Goal: Find specific page/section: Find specific page/section

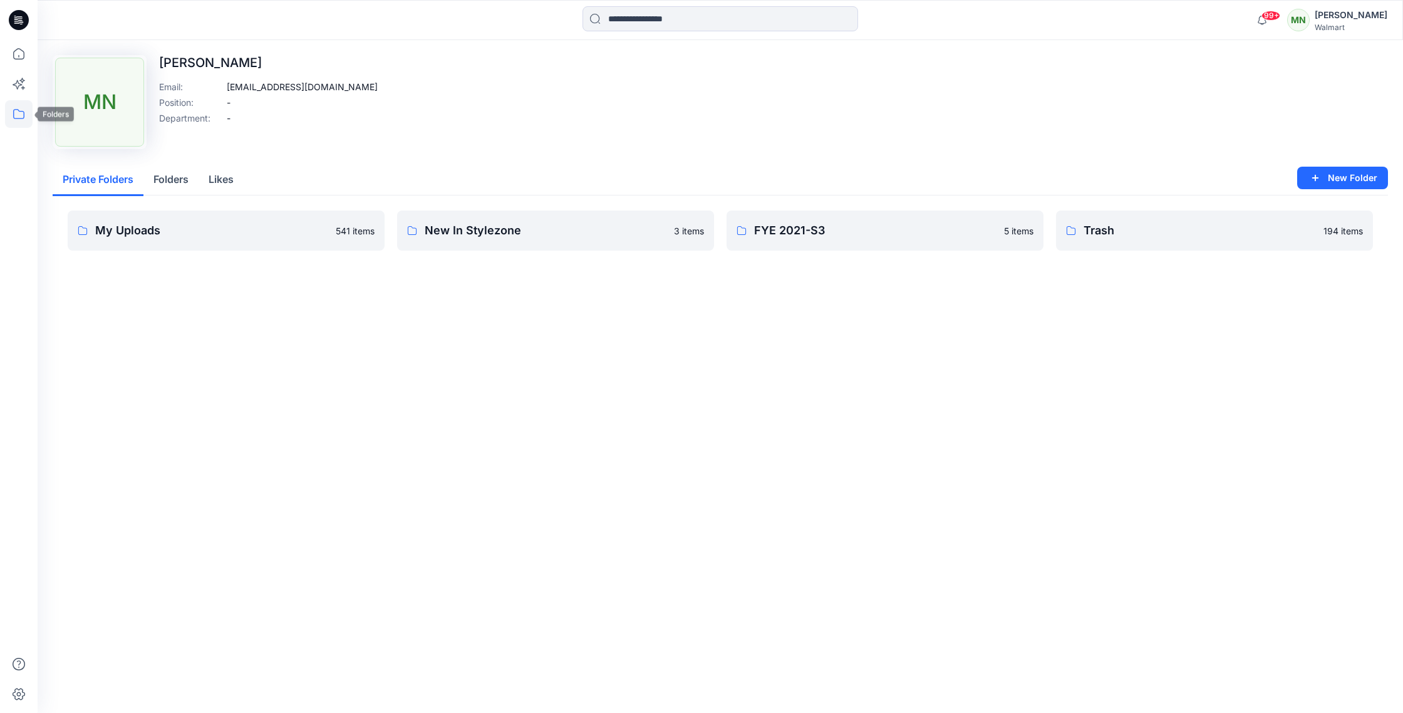
click at [17, 113] on icon at bounding box center [19, 114] width 28 height 28
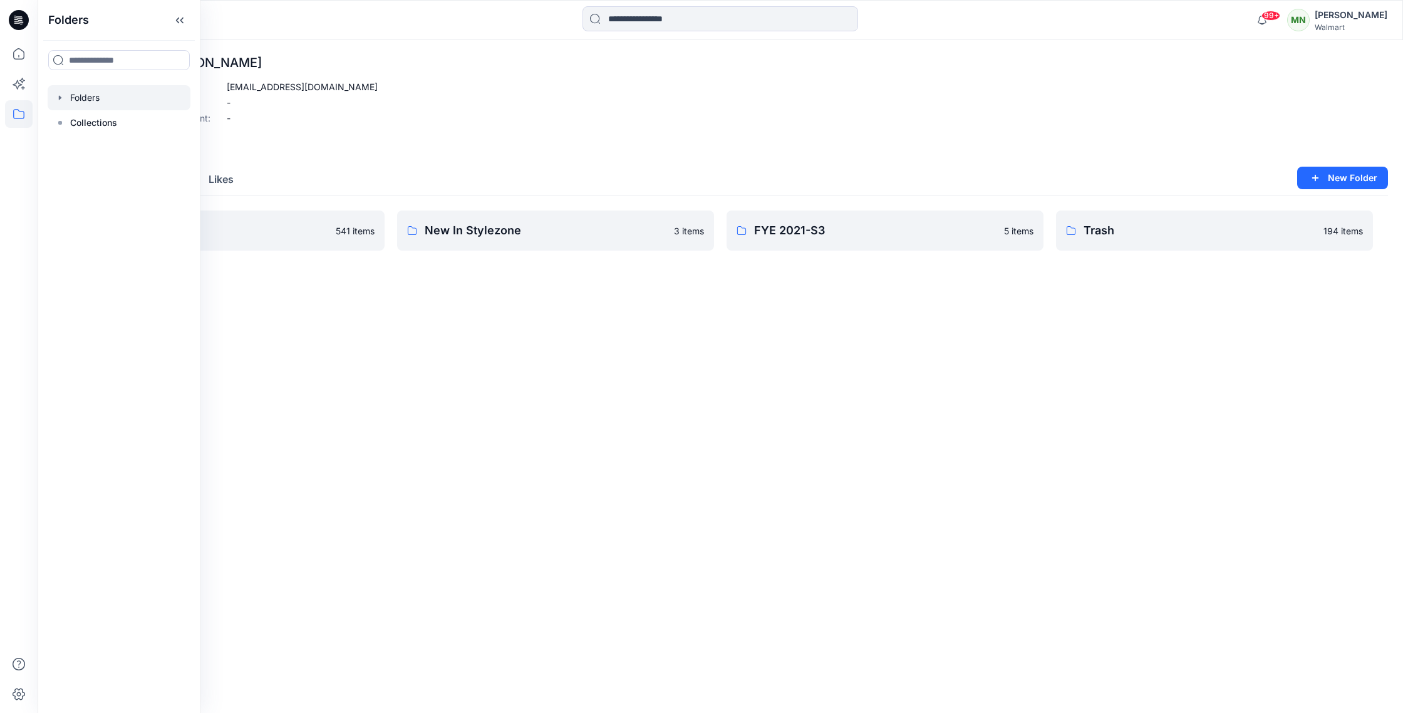
click at [90, 106] on div at bounding box center [119, 97] width 143 height 25
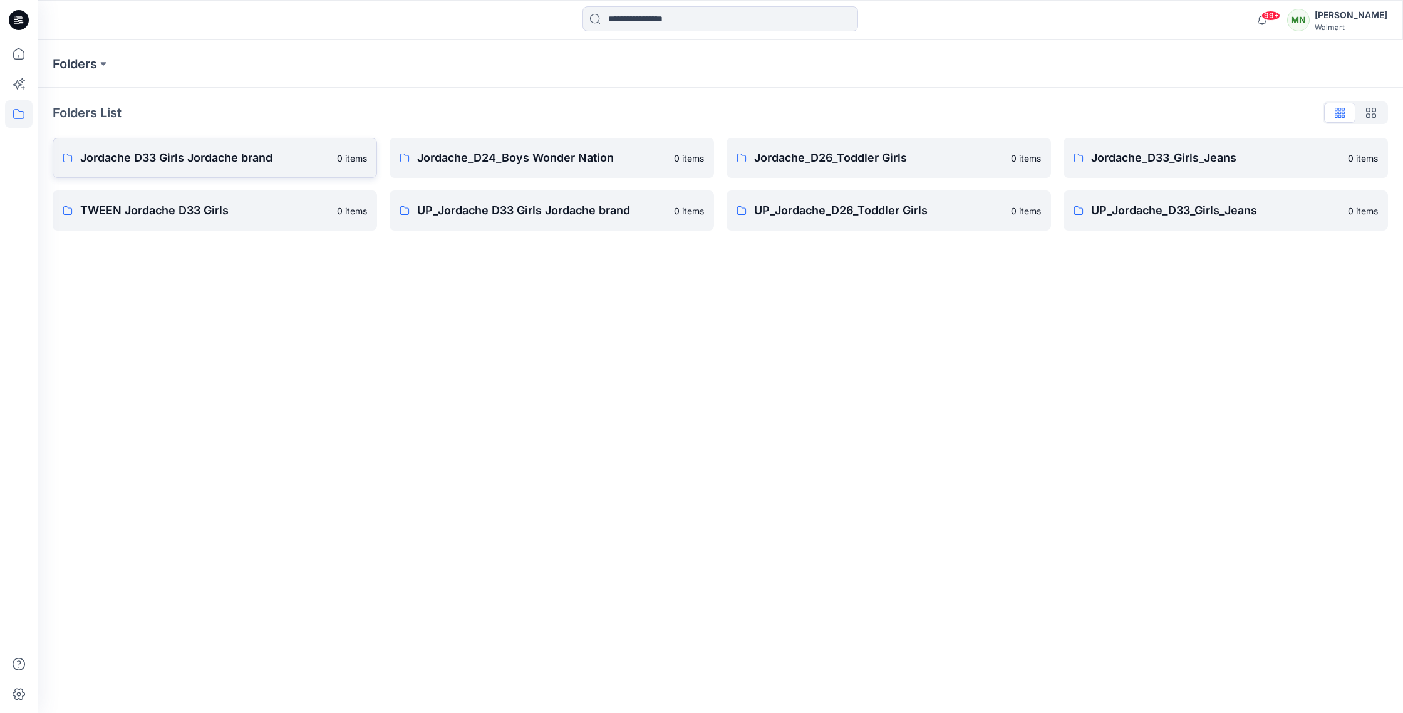
click at [242, 163] on p "Jordache D33 Girls Jordache brand" at bounding box center [204, 158] width 249 height 18
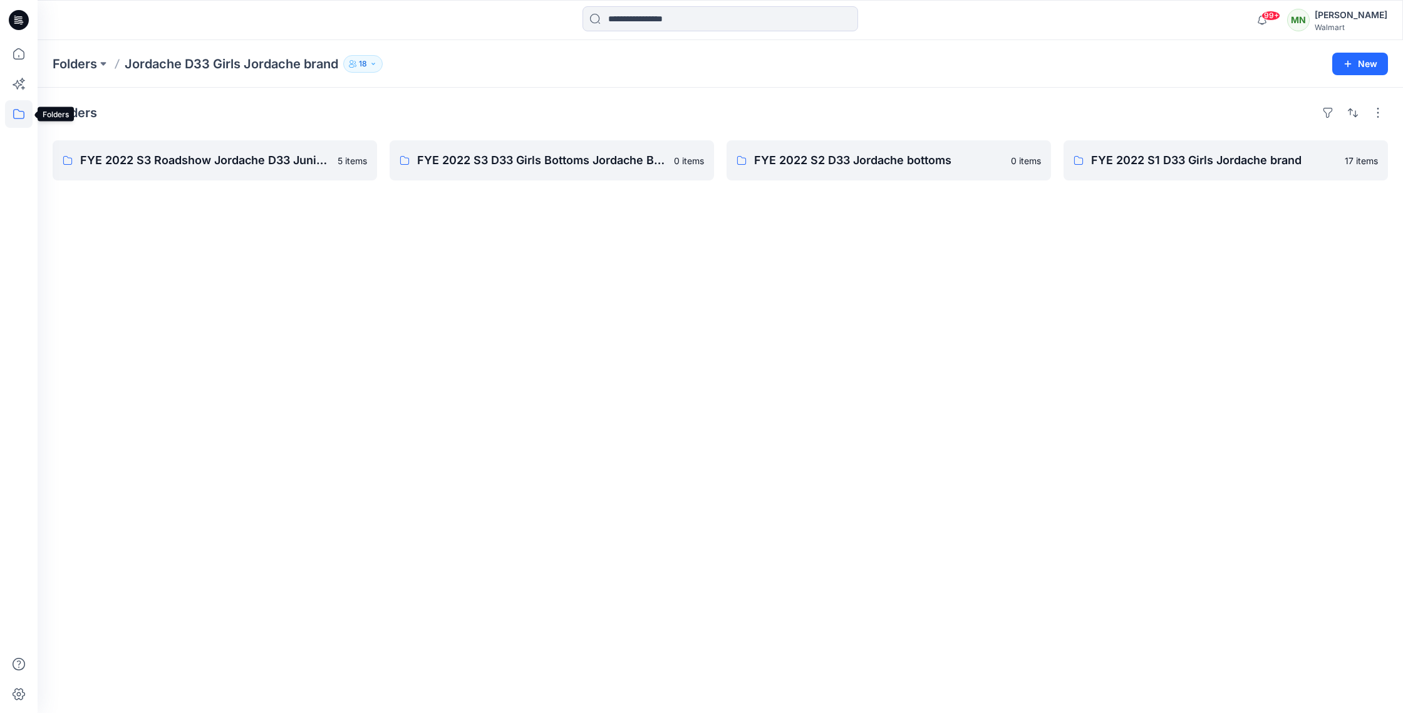
click at [24, 123] on icon at bounding box center [19, 114] width 28 height 28
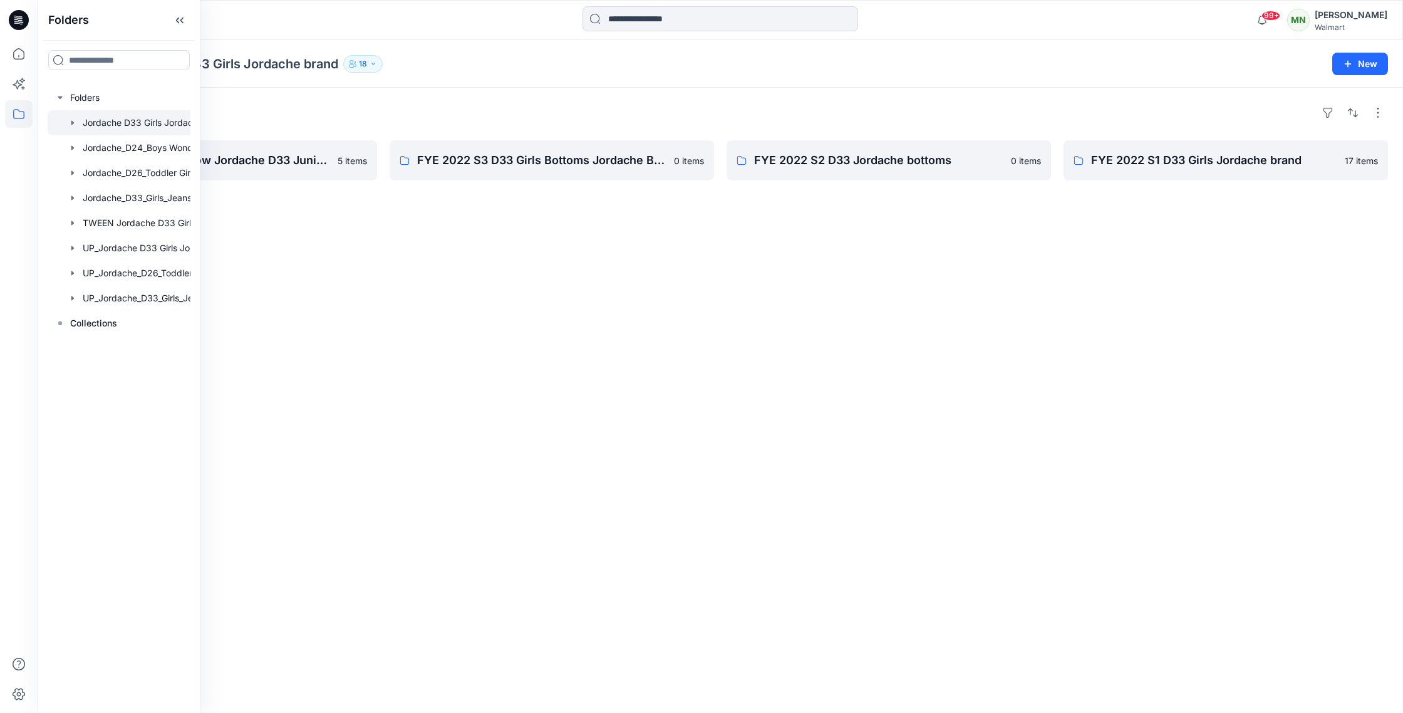
click at [25, 115] on icon at bounding box center [19, 114] width 28 height 28
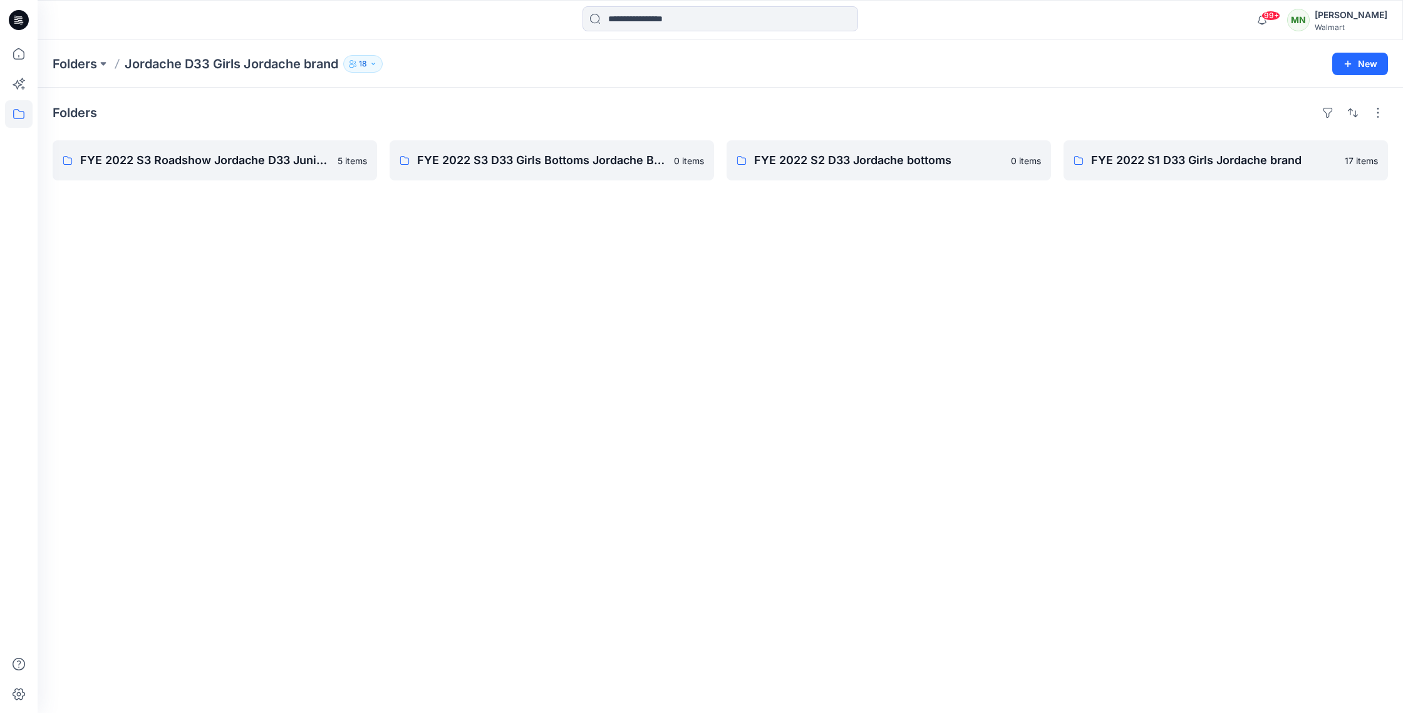
click at [26, 116] on icon at bounding box center [19, 114] width 28 height 28
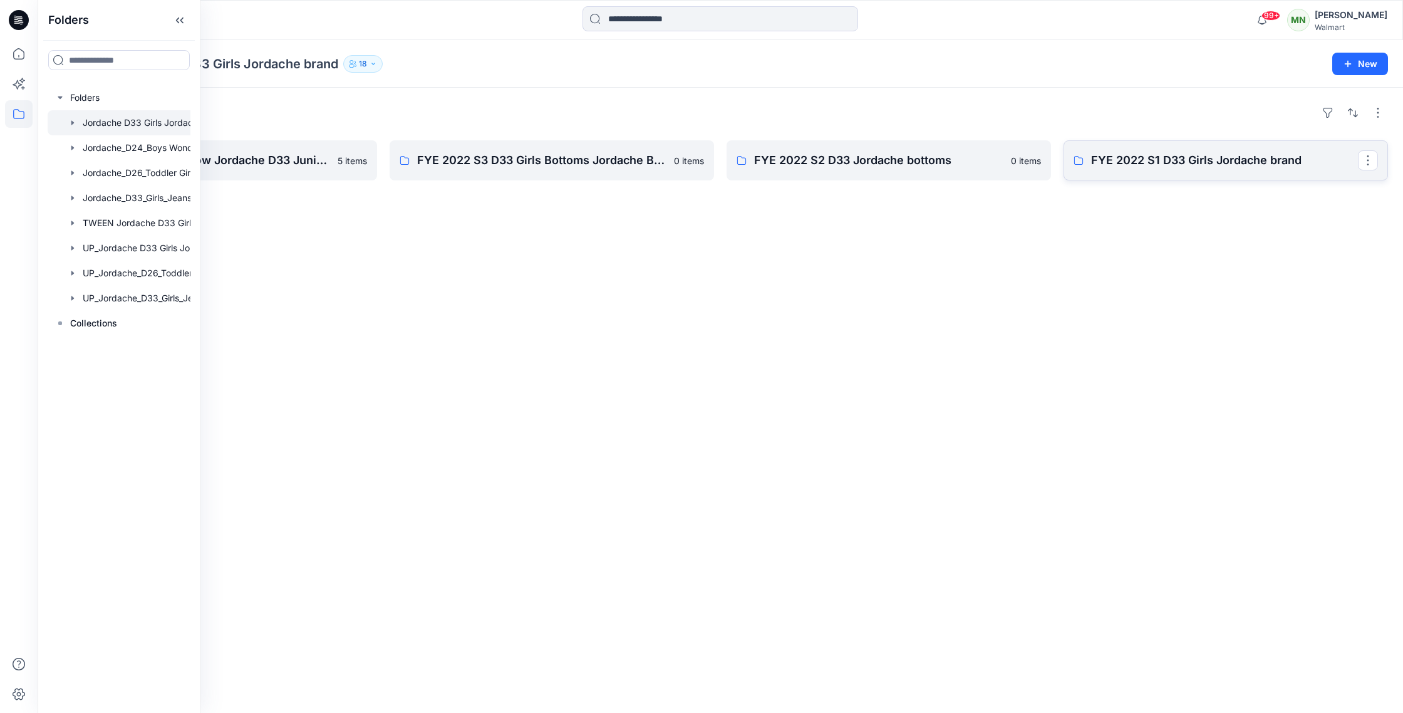
click at [1242, 174] on link "FYE 2022 S1 D33 Girls Jordache brand" at bounding box center [1226, 160] width 324 height 40
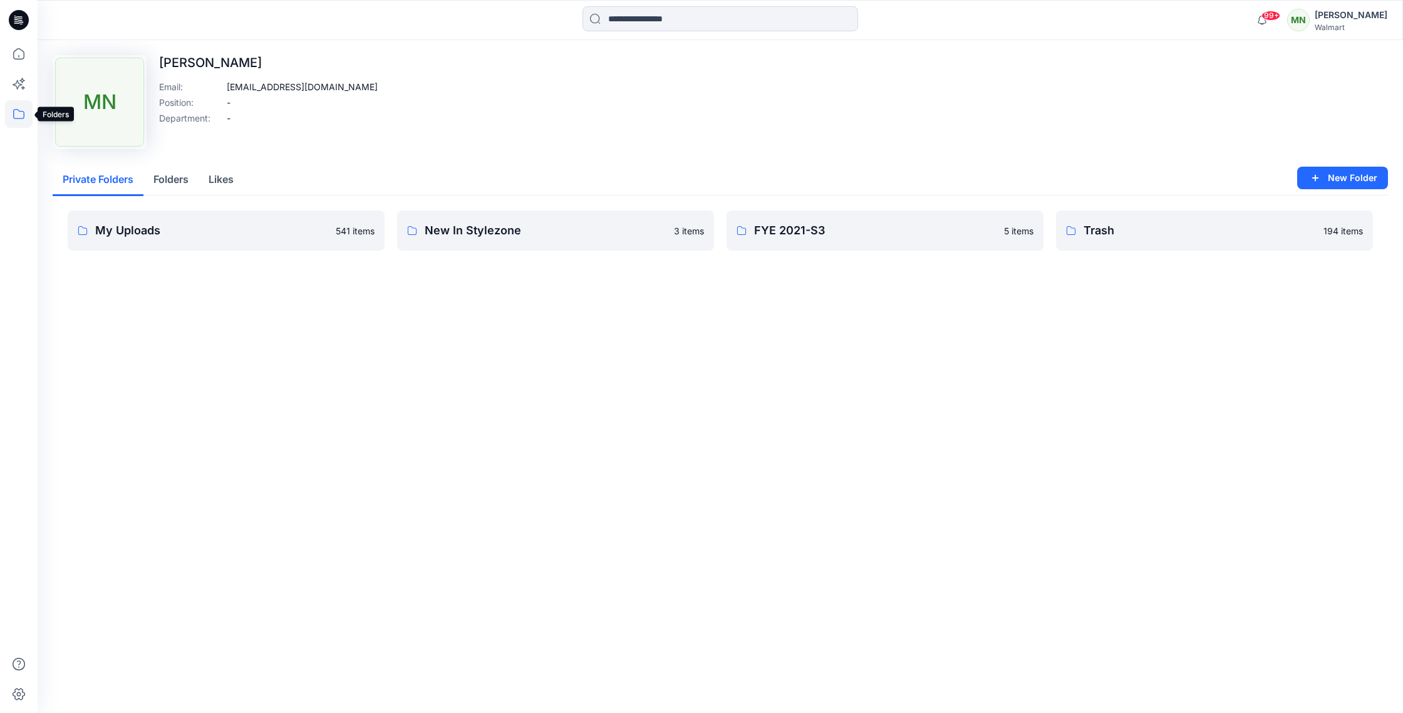
click at [16, 120] on icon at bounding box center [19, 114] width 28 height 28
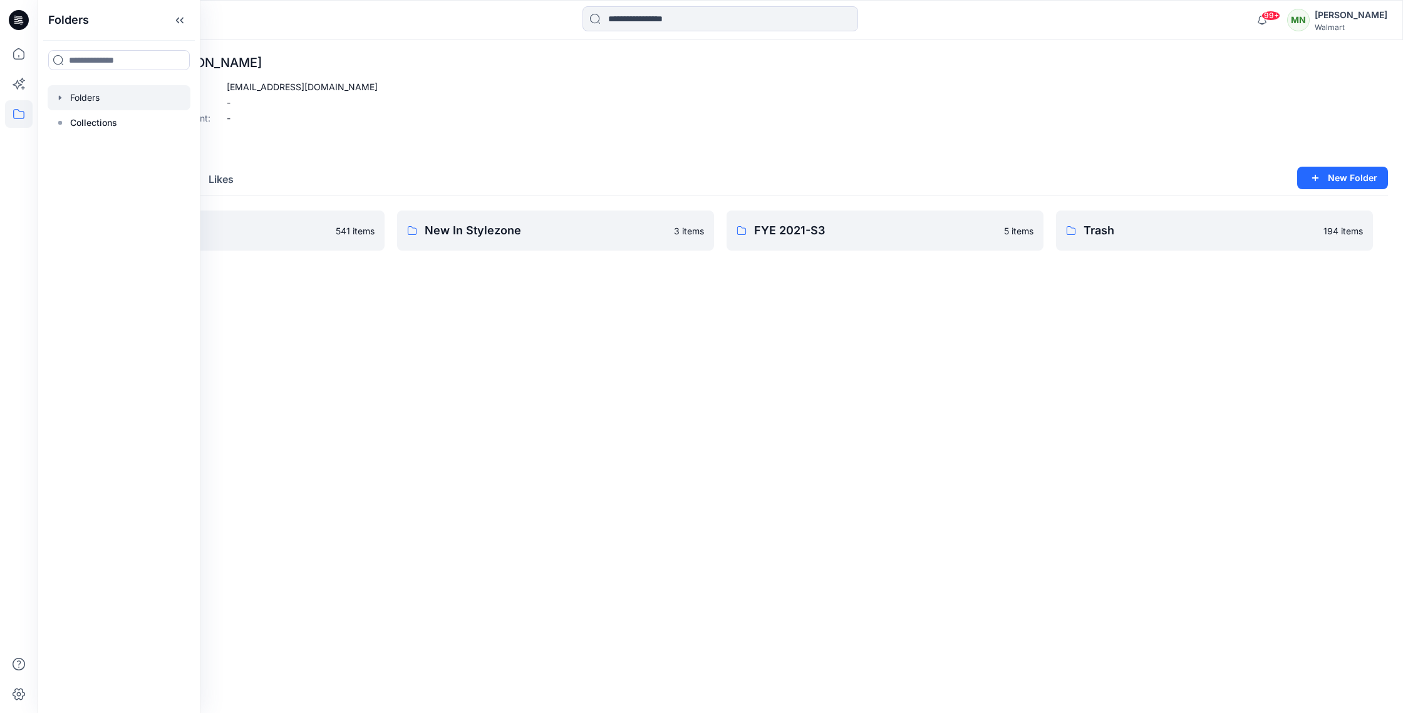
click at [70, 98] on div at bounding box center [119, 97] width 143 height 25
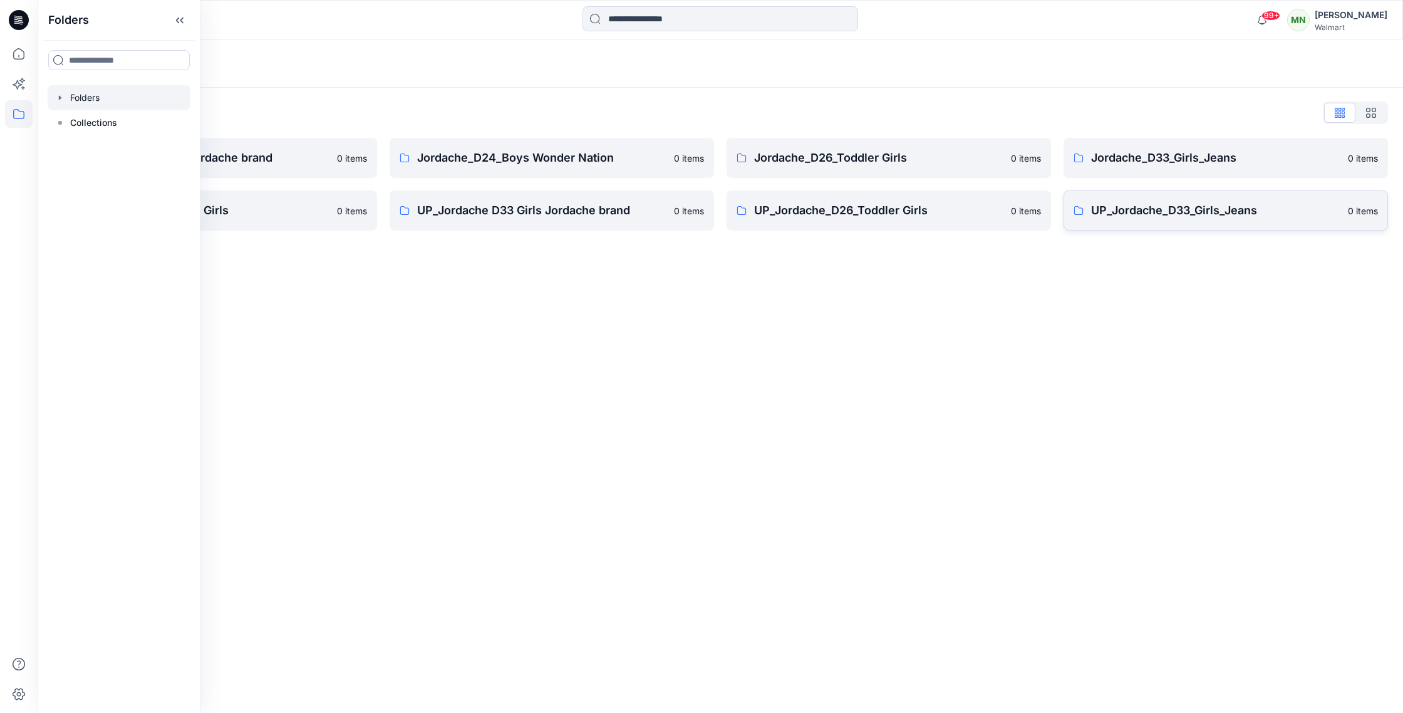
click at [1227, 213] on p "UP_Jordache_D33_Girls_Jeans" at bounding box center [1215, 211] width 249 height 18
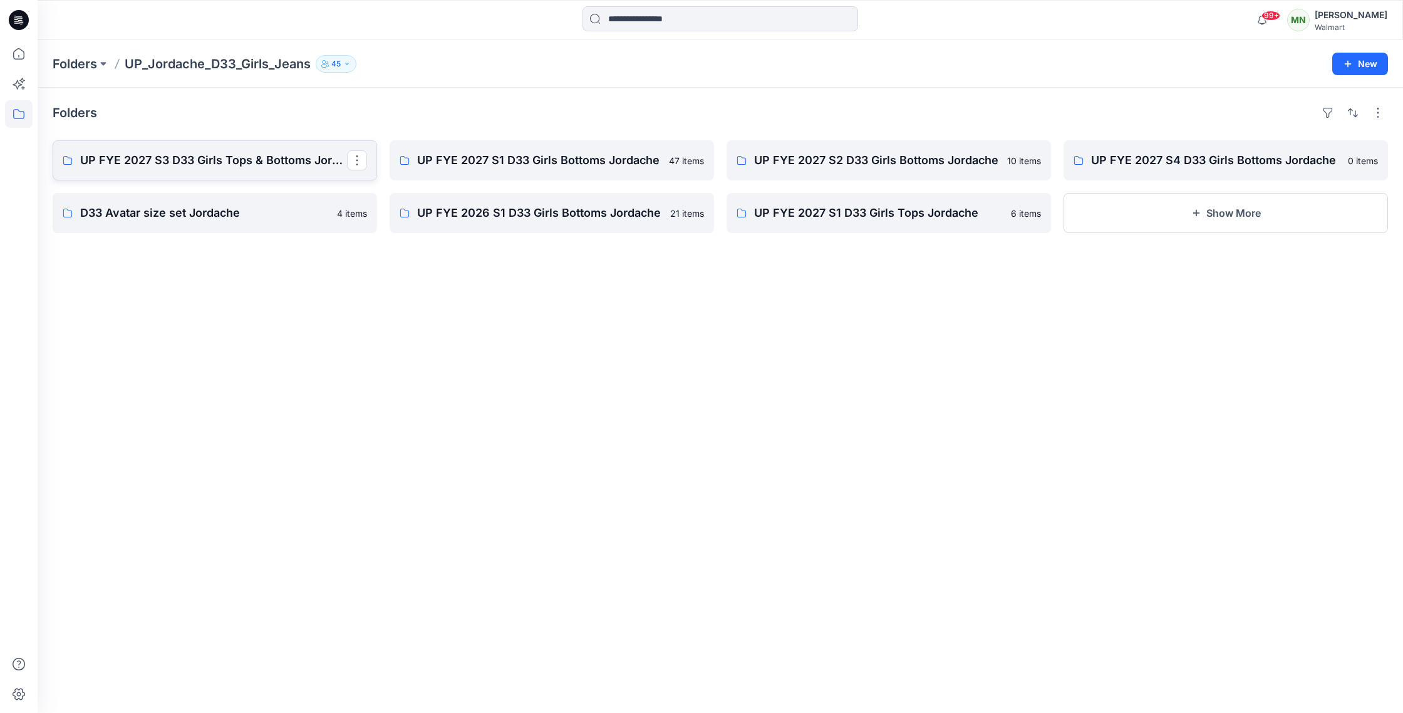
click at [261, 167] on p "UP FYE 2027 S3 D33 Girls Tops & Bottoms Jordache" at bounding box center [213, 161] width 267 height 18
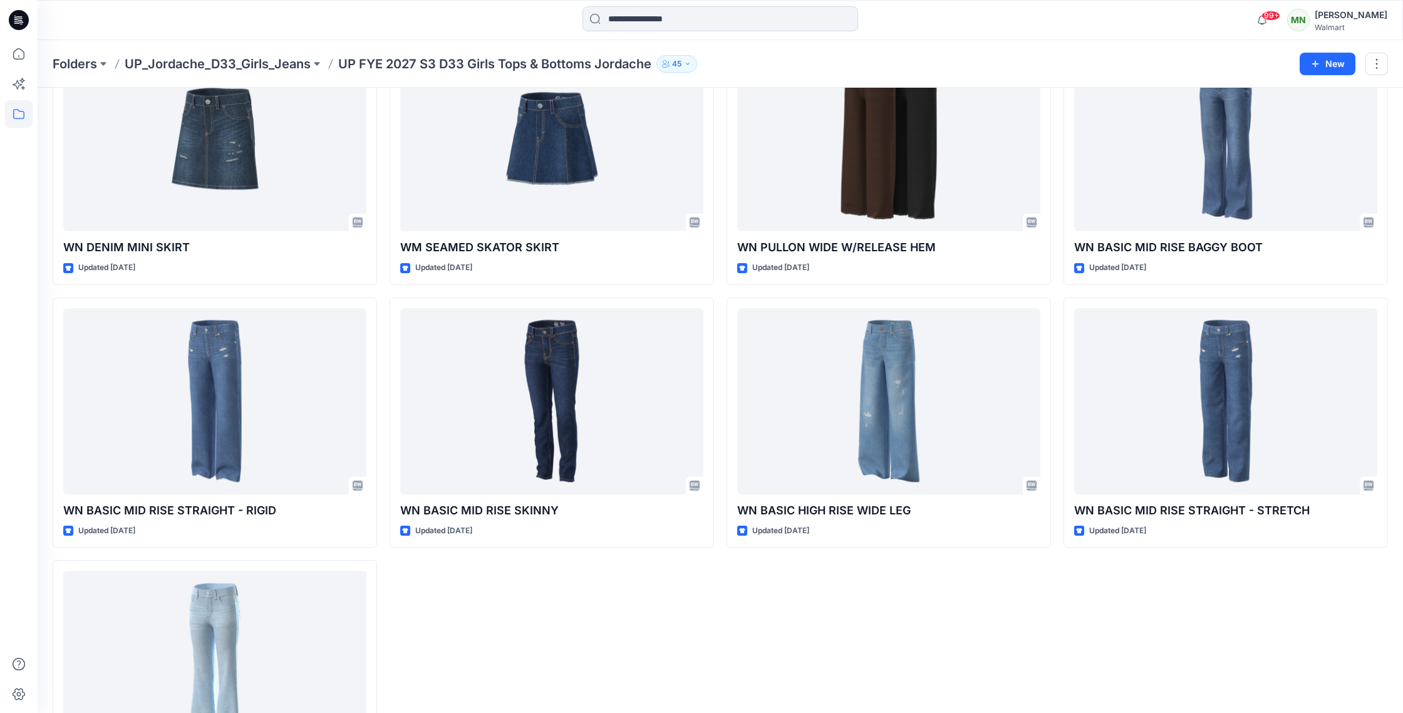
scroll to position [1007, 0]
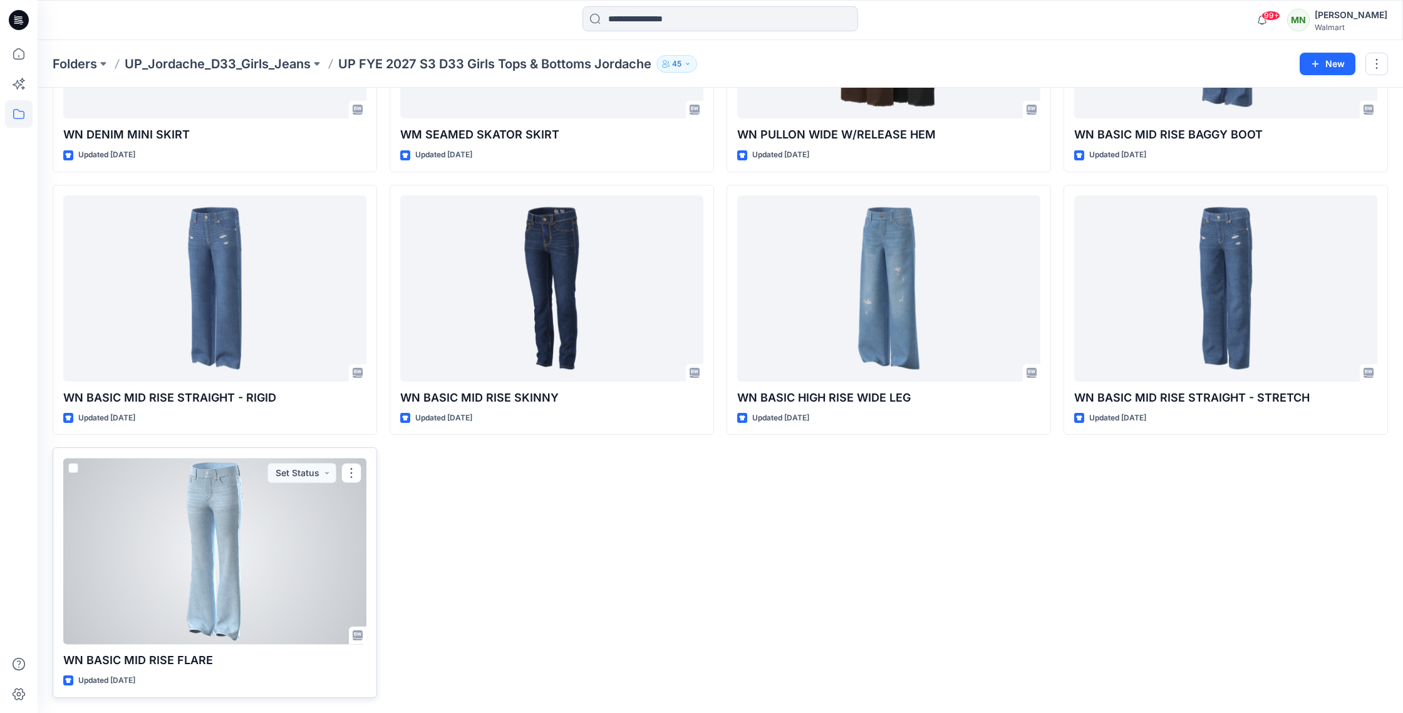
click at [267, 552] on div at bounding box center [214, 551] width 303 height 186
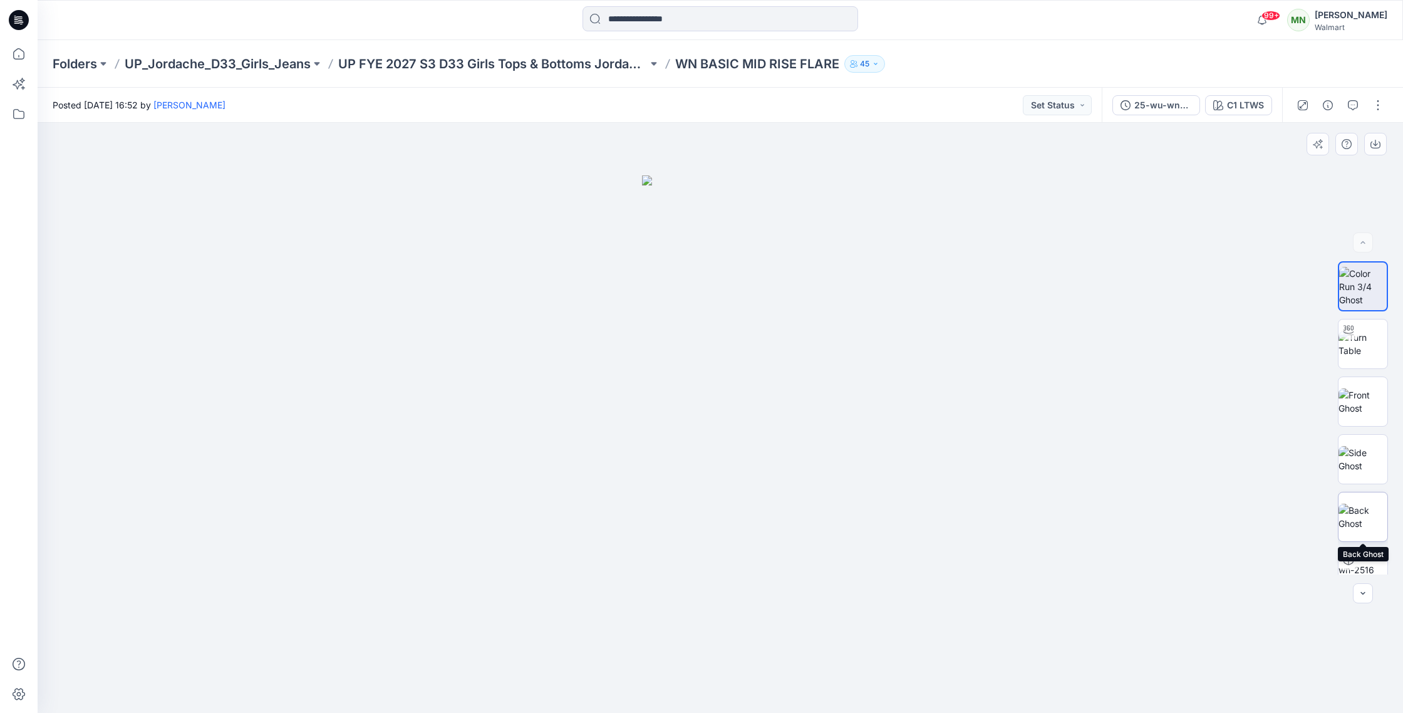
click at [1367, 514] on img at bounding box center [1363, 517] width 49 height 26
